Goal: Use online tool/utility: Use online tool/utility

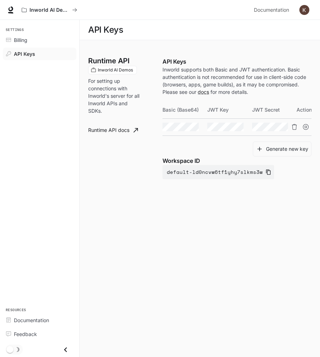
click at [115, 249] on main "API Keys Runtime API Inworld AI Demos For setting up connections with Inworld's…" at bounding box center [200, 188] width 241 height 337
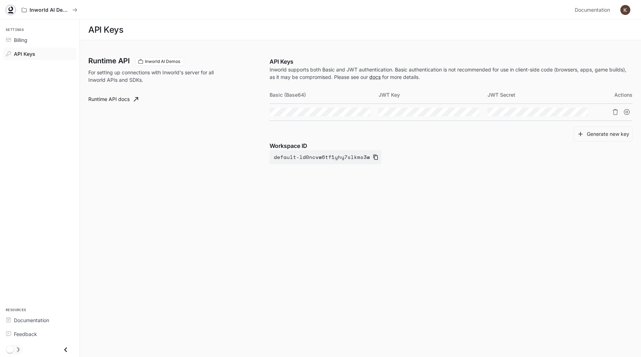
click at [8, 7] on icon at bounding box center [10, 9] width 7 height 7
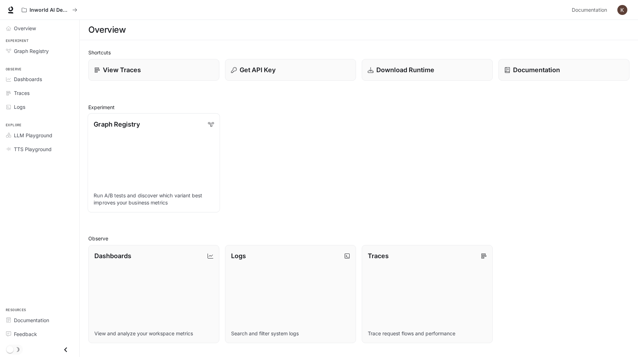
click at [165, 153] on link "Graph Registry Run A/B tests and discover which variant best improves your busi…" at bounding box center [154, 163] width 132 height 99
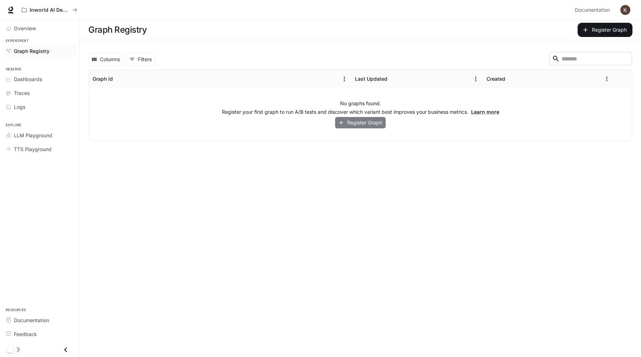
click at [352, 123] on button "Register Graph" at bounding box center [360, 123] width 51 height 12
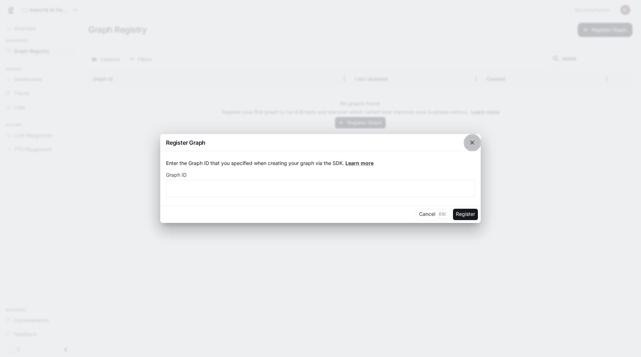
click at [471, 144] on icon "button" at bounding box center [471, 142] width 7 height 7
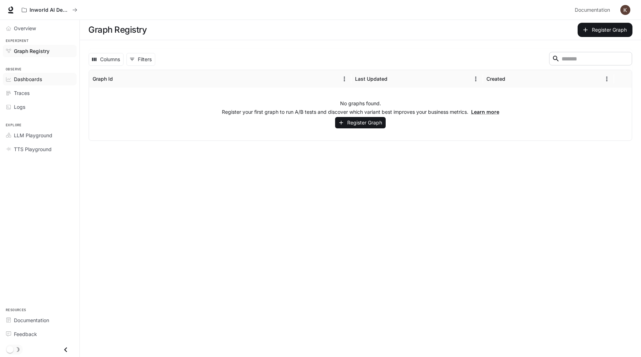
click at [30, 76] on span "Dashboards" at bounding box center [28, 78] width 28 height 7
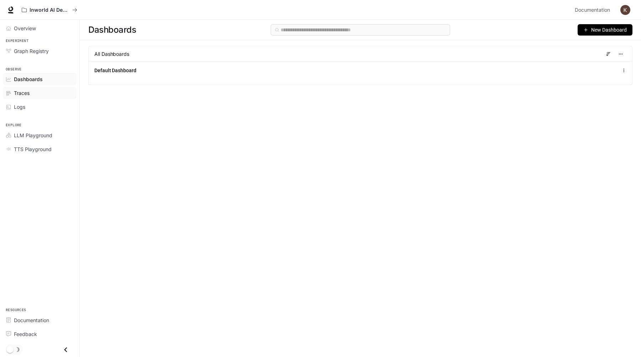
click at [28, 95] on span "Traces" at bounding box center [22, 92] width 16 height 7
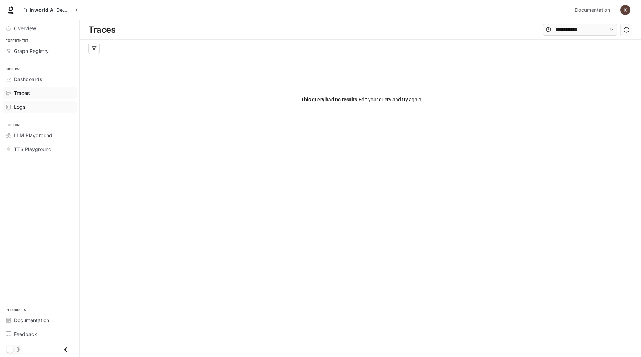
click at [30, 103] on div "Logs" at bounding box center [43, 106] width 59 height 7
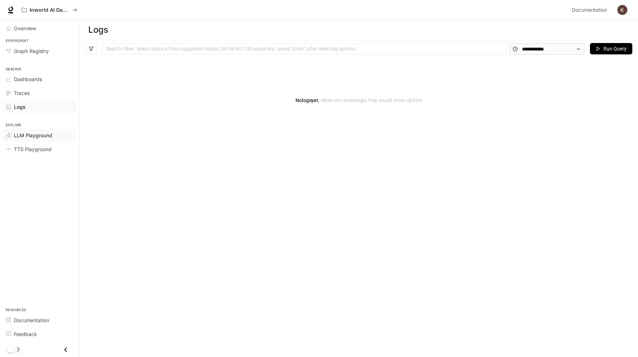
click at [30, 138] on span "LLM Playground" at bounding box center [33, 135] width 38 height 7
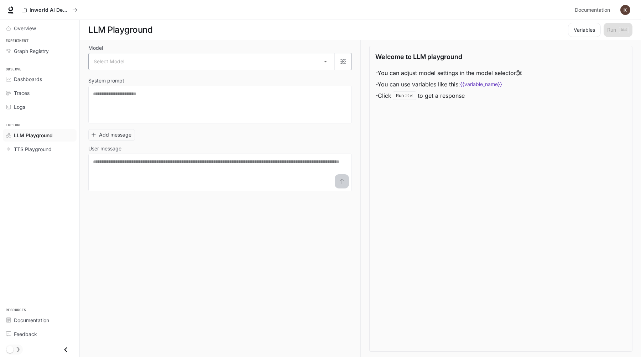
click at [281, 65] on body "Skip to main content Inworld AI Demos Documentation Documentation Portal Overvi…" at bounding box center [320, 179] width 641 height 358
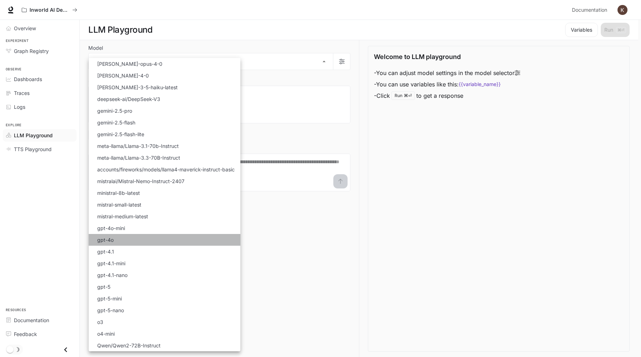
click at [164, 237] on li "gpt-4o" at bounding box center [165, 240] width 152 height 12
type input "******"
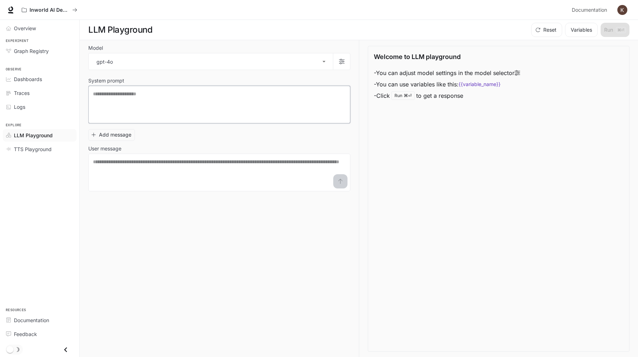
click at [183, 104] on textarea at bounding box center [219, 104] width 253 height 28
click at [162, 112] on textarea at bounding box center [219, 104] width 253 height 28
type textarea "**********"
click at [204, 186] on textarea at bounding box center [219, 172] width 253 height 28
type textarea "**********"
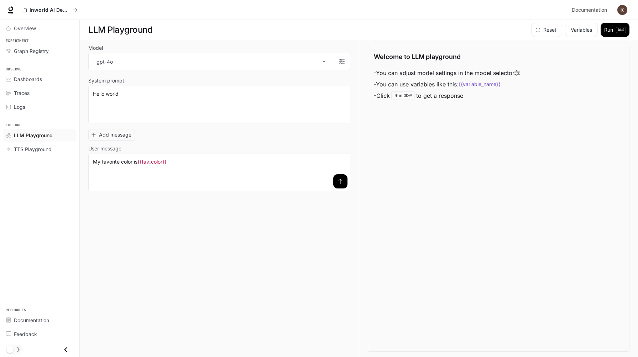
click at [341, 177] on button "submit" at bounding box center [340, 181] width 14 height 14
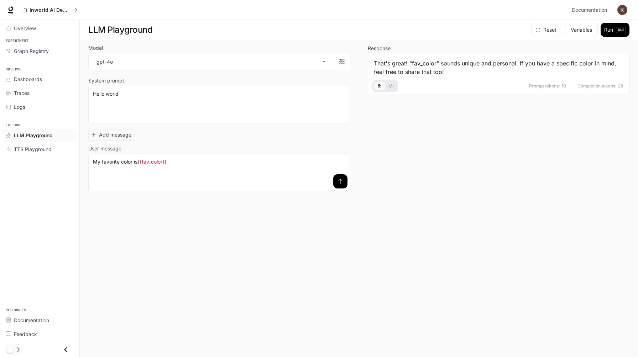
click at [393, 88] on button "basic tabs example" at bounding box center [390, 85] width 11 height 11
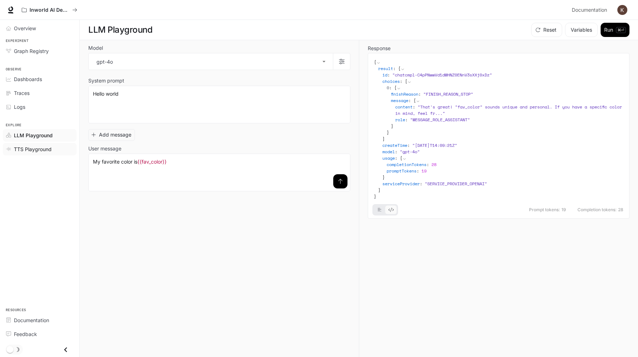
click at [36, 149] on span "TTS Playground" at bounding box center [33, 149] width 38 height 7
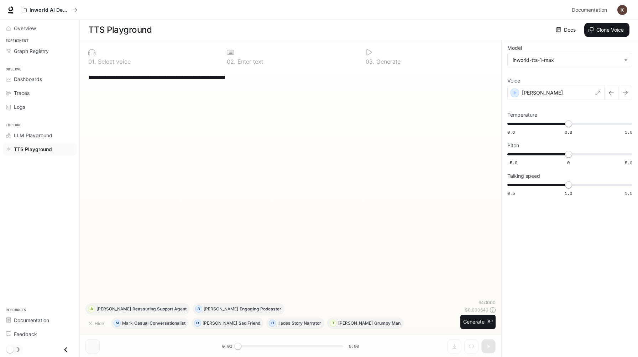
scroll to position [0, 0]
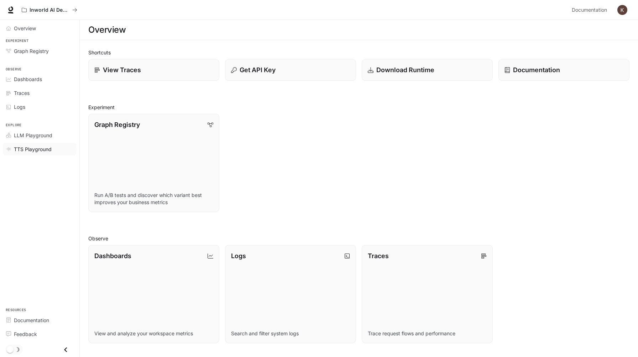
click at [59, 146] on div "TTS Playground" at bounding box center [43, 149] width 59 height 7
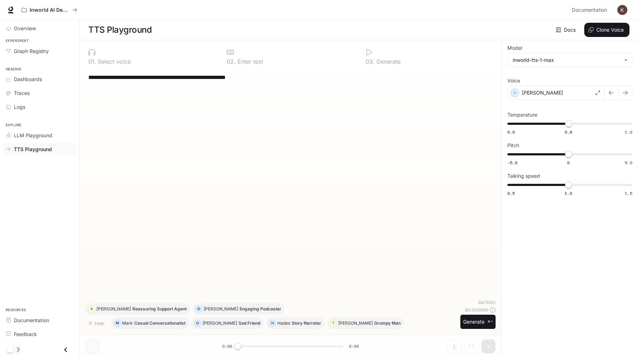
drag, startPoint x: 181, startPoint y: 78, endPoint x: 238, endPoint y: 106, distance: 63.7
click at [239, 105] on div "**********" at bounding box center [290, 184] width 410 height 231
click at [237, 108] on div "**********" at bounding box center [290, 184] width 410 height 231
click at [555, 94] on div "[PERSON_NAME]" at bounding box center [555, 93] width 97 height 14
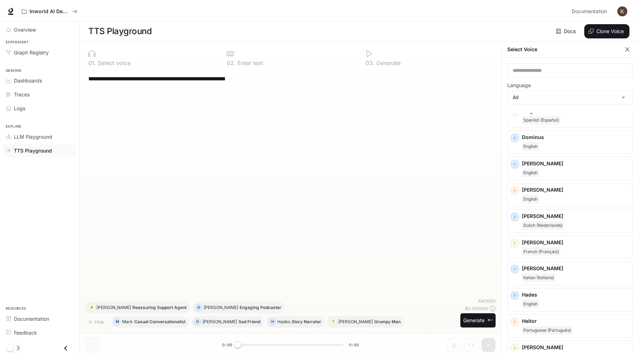
scroll to position [209, 0]
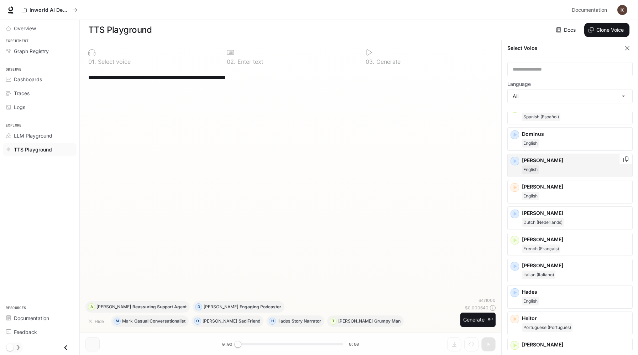
click at [541, 169] on div "English" at bounding box center [576, 169] width 108 height 9
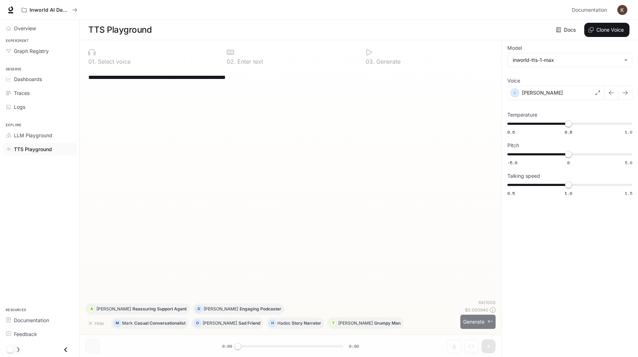
click at [475, 318] on button "Generate ⌘⏎" at bounding box center [477, 322] width 35 height 15
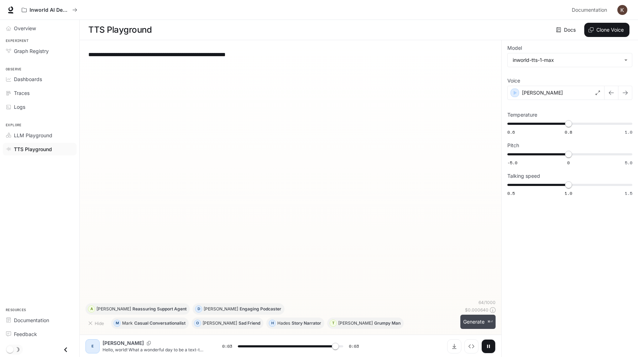
type input "*"
